Goal: Find specific page/section

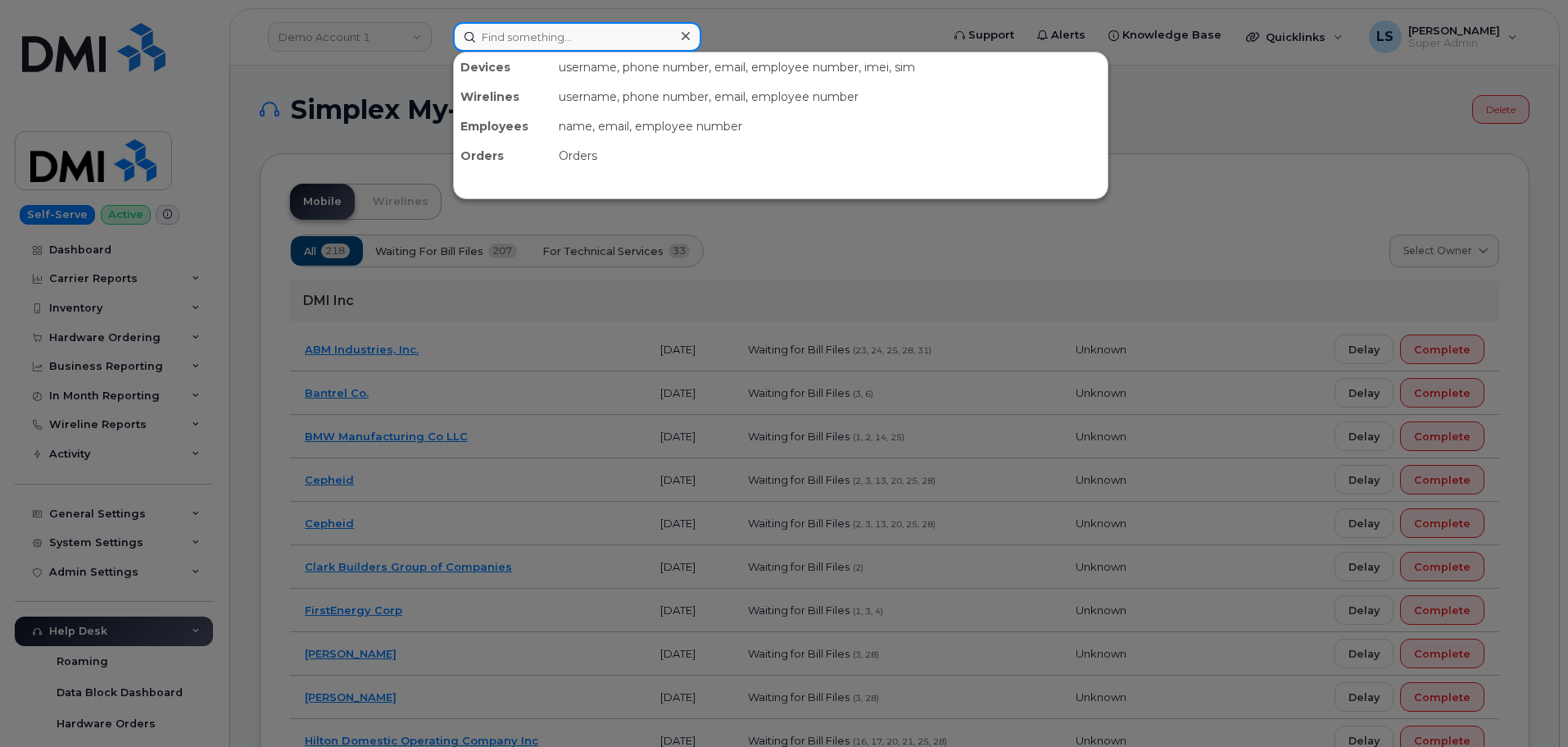
click at [536, 39] on input at bounding box center [577, 37] width 249 height 29
drag, startPoint x: 254, startPoint y: 87, endPoint x: 219, endPoint y: 166, distance: 86.4
click at [255, 83] on div at bounding box center [784, 374] width 1568 height 747
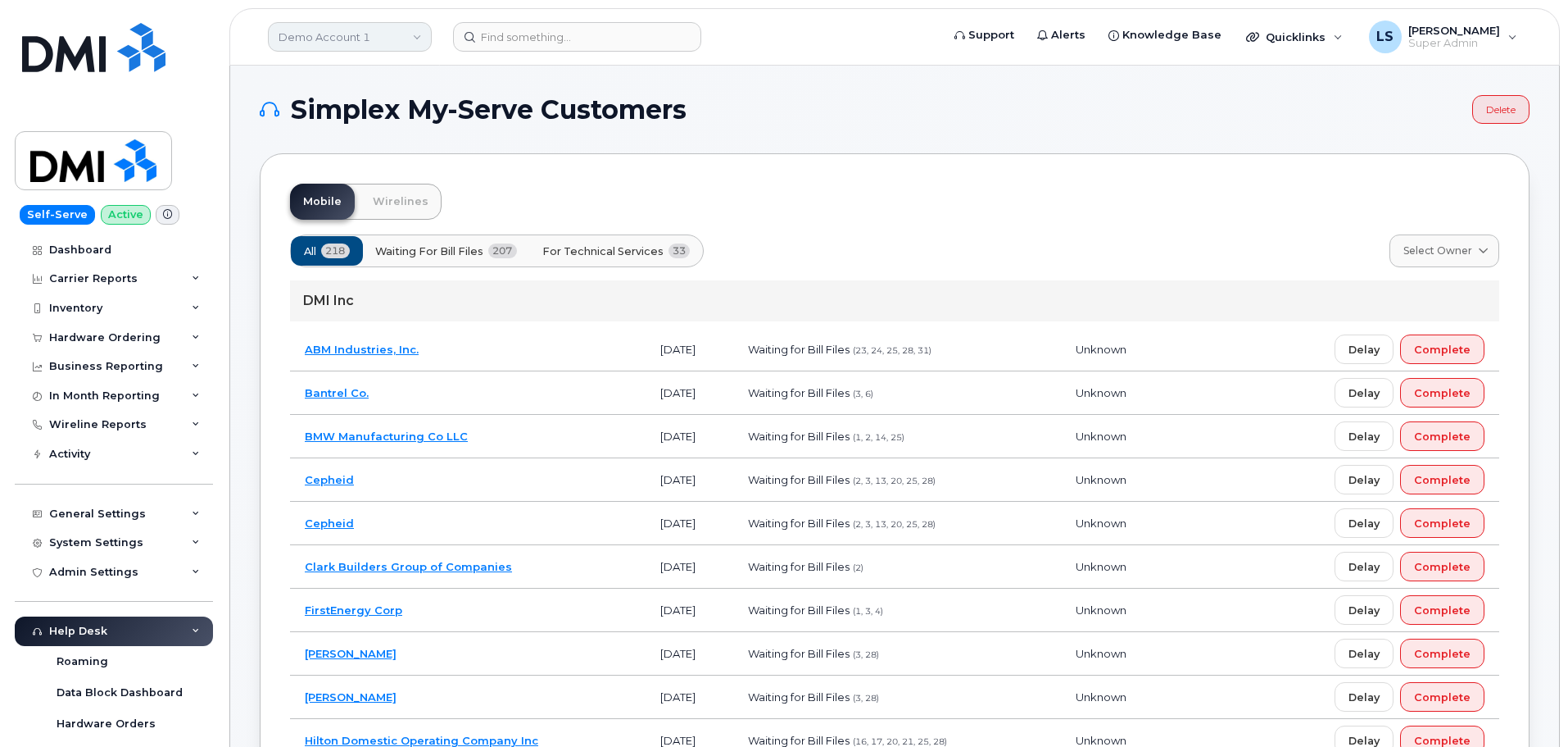
click at [352, 38] on link "Demo Account 1" at bounding box center [349, 37] width 164 height 29
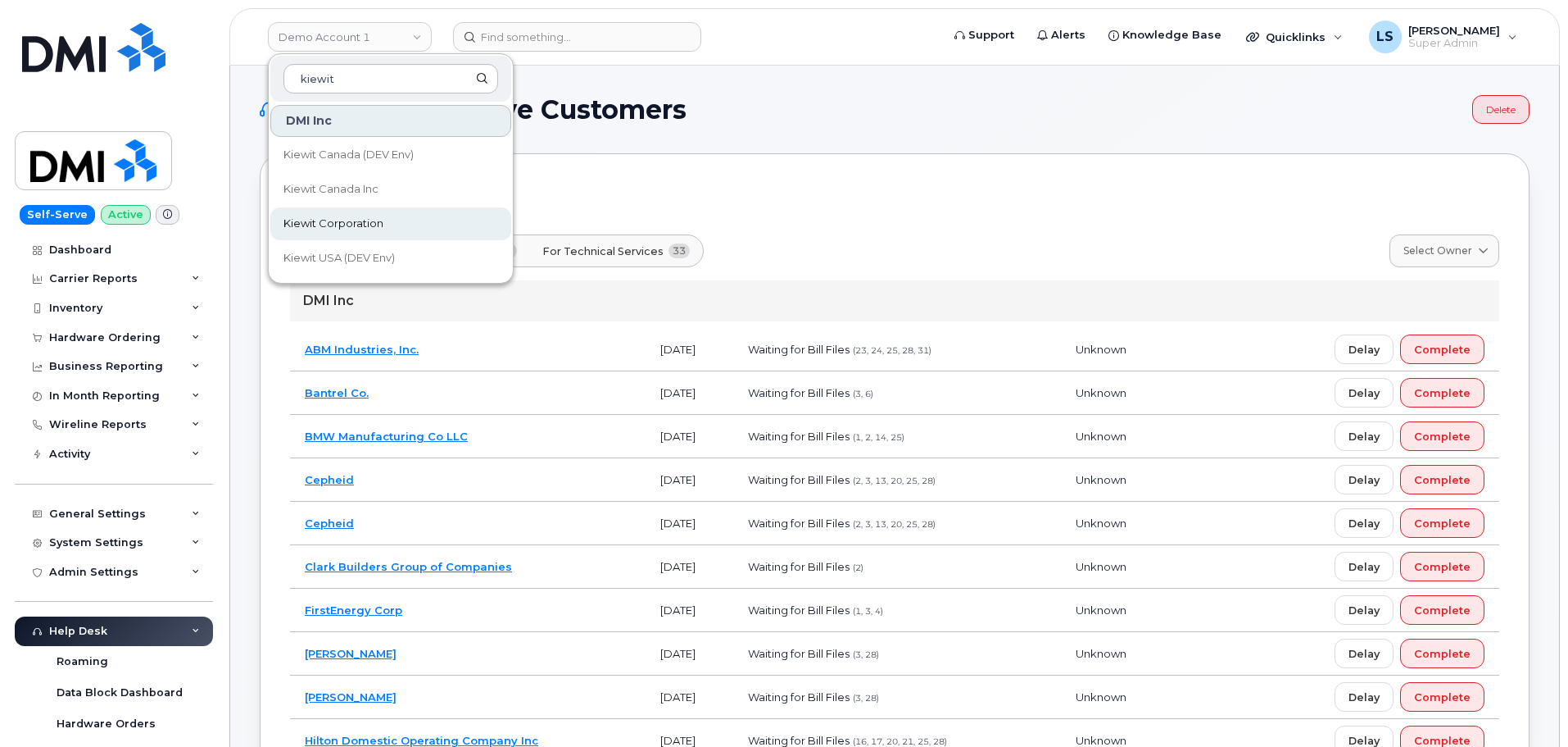
type input "kiewit"
click at [377, 228] on span "Kiewit Corporation" at bounding box center [333, 224] width 100 height 16
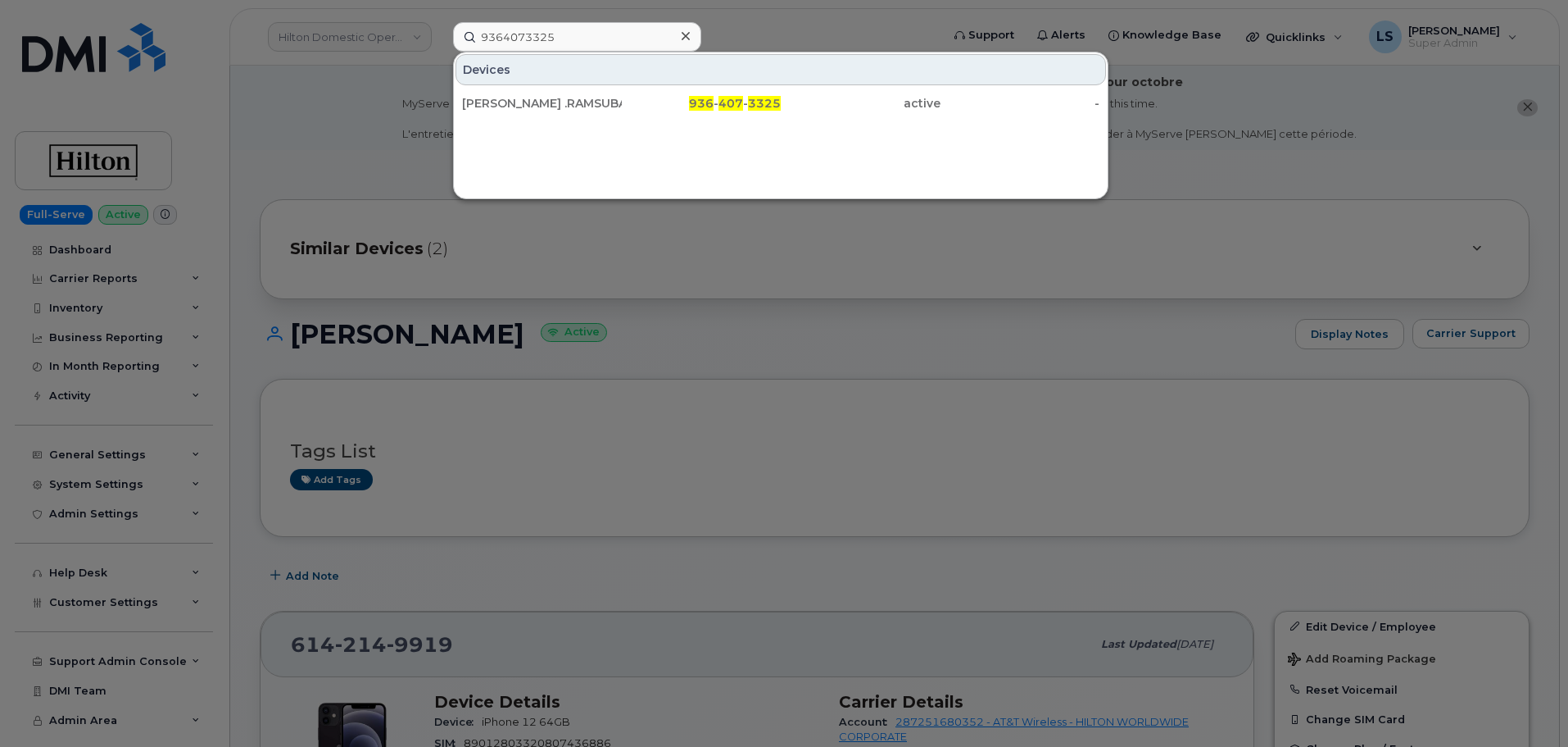
scroll to position [82, 0]
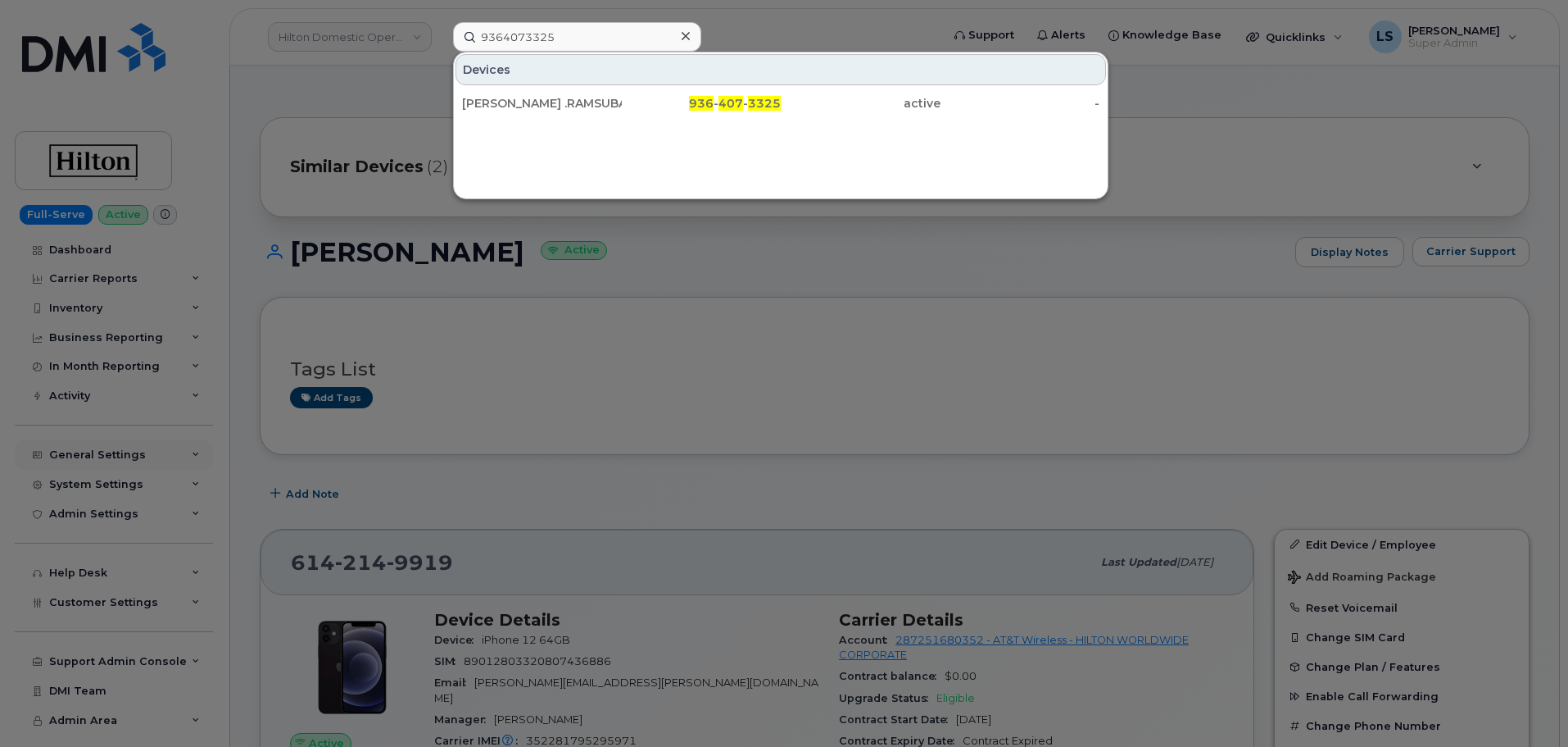
drag, startPoint x: 111, startPoint y: 427, endPoint x: 113, endPoint y: 441, distance: 14.1
click at [112, 427] on div at bounding box center [784, 374] width 1568 height 747
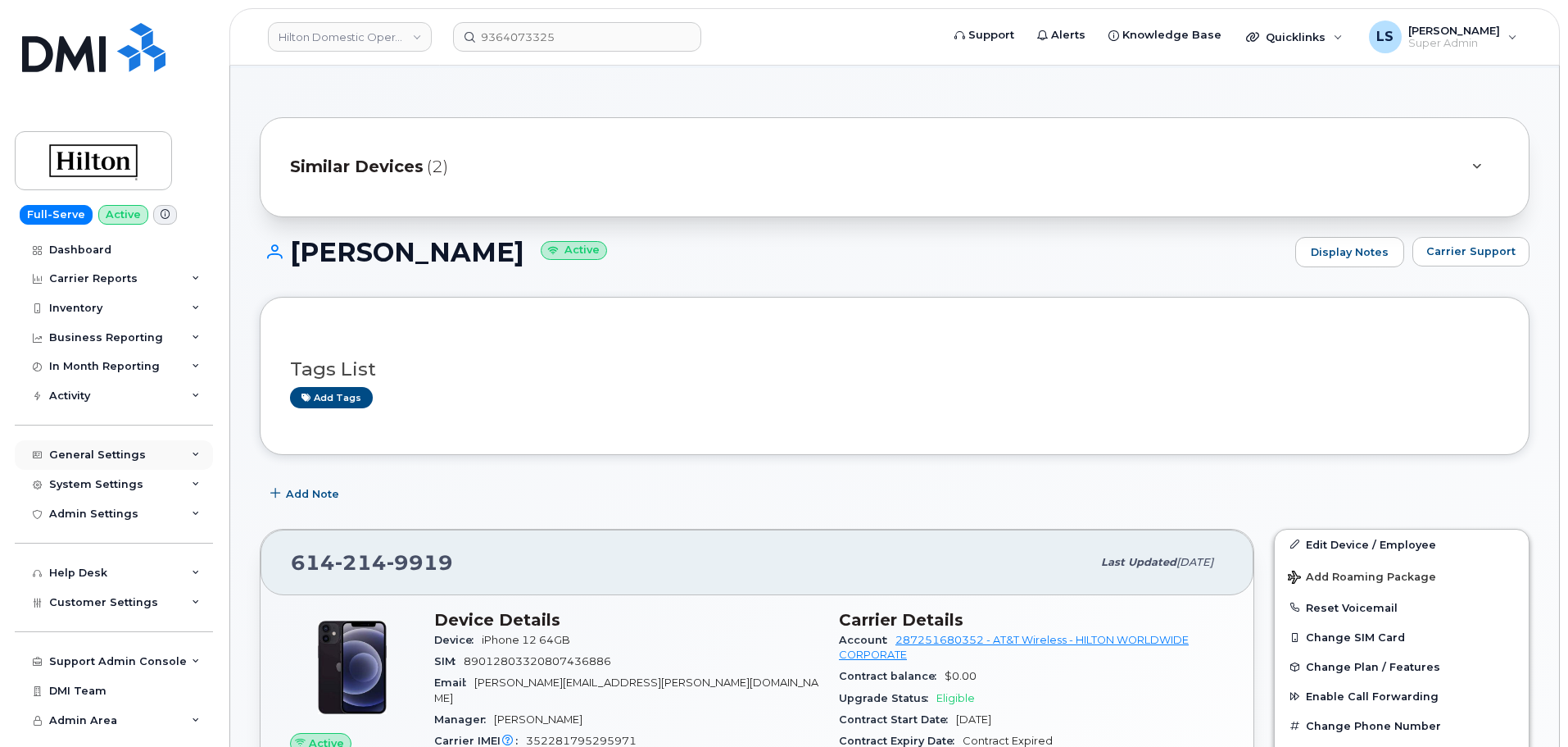
click at [184, 445] on div "General Settings" at bounding box center [113, 455] width 198 height 29
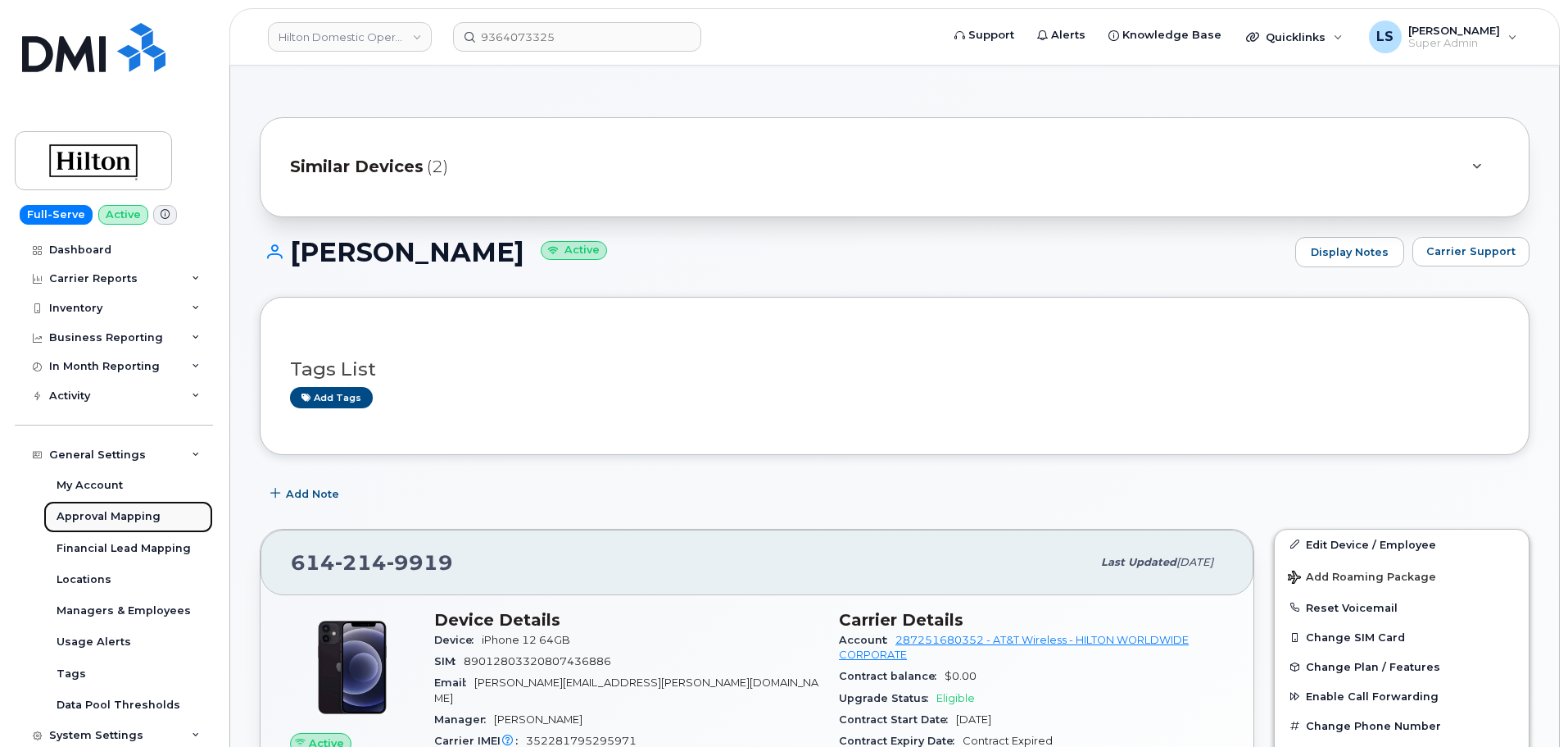
click at [135, 516] on div "Approval Mapping" at bounding box center [108, 516] width 104 height 15
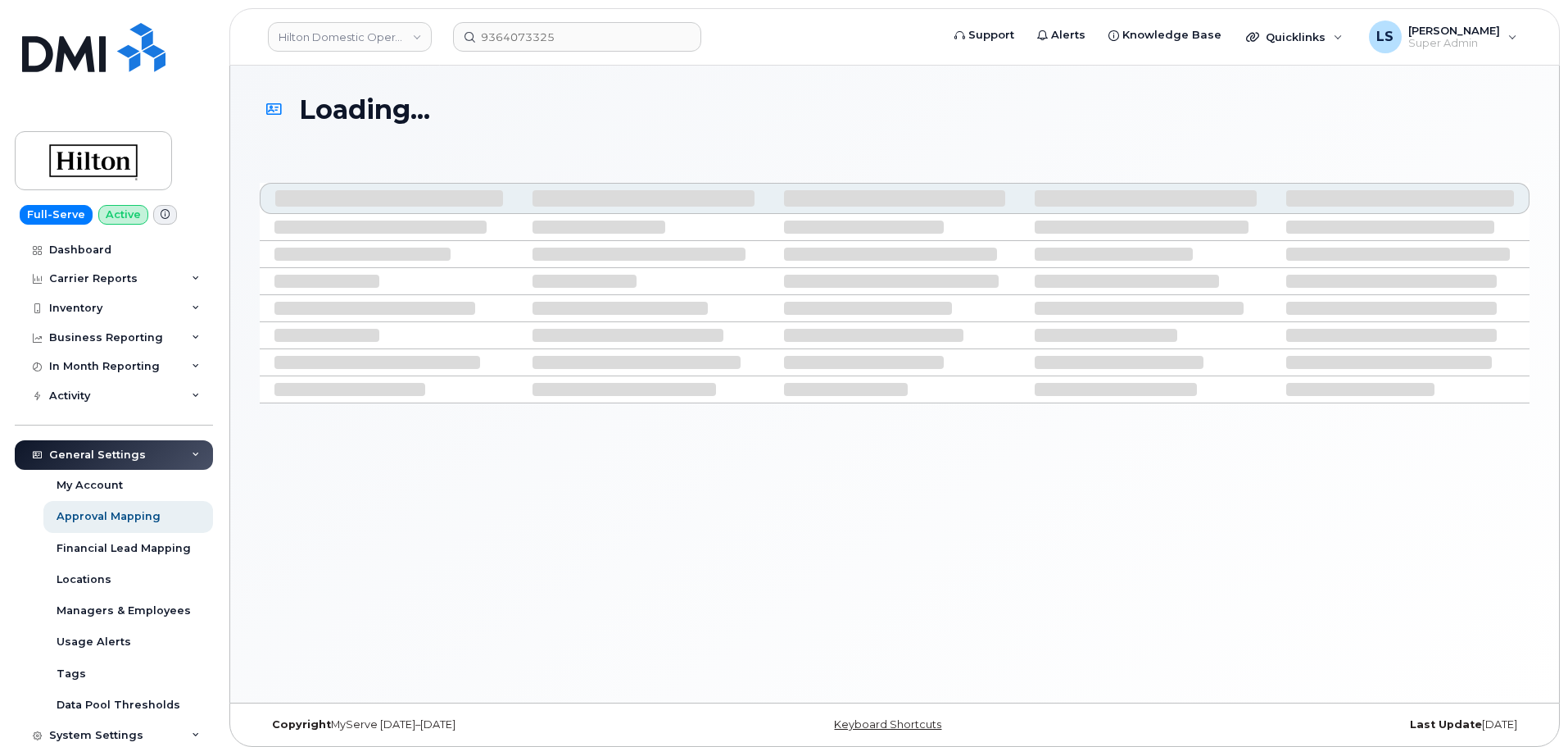
click at [324, 27] on link "Hilton Domestic Operating Company Inc" at bounding box center [349, 37] width 164 height 29
